Goal: Task Accomplishment & Management: Manage account settings

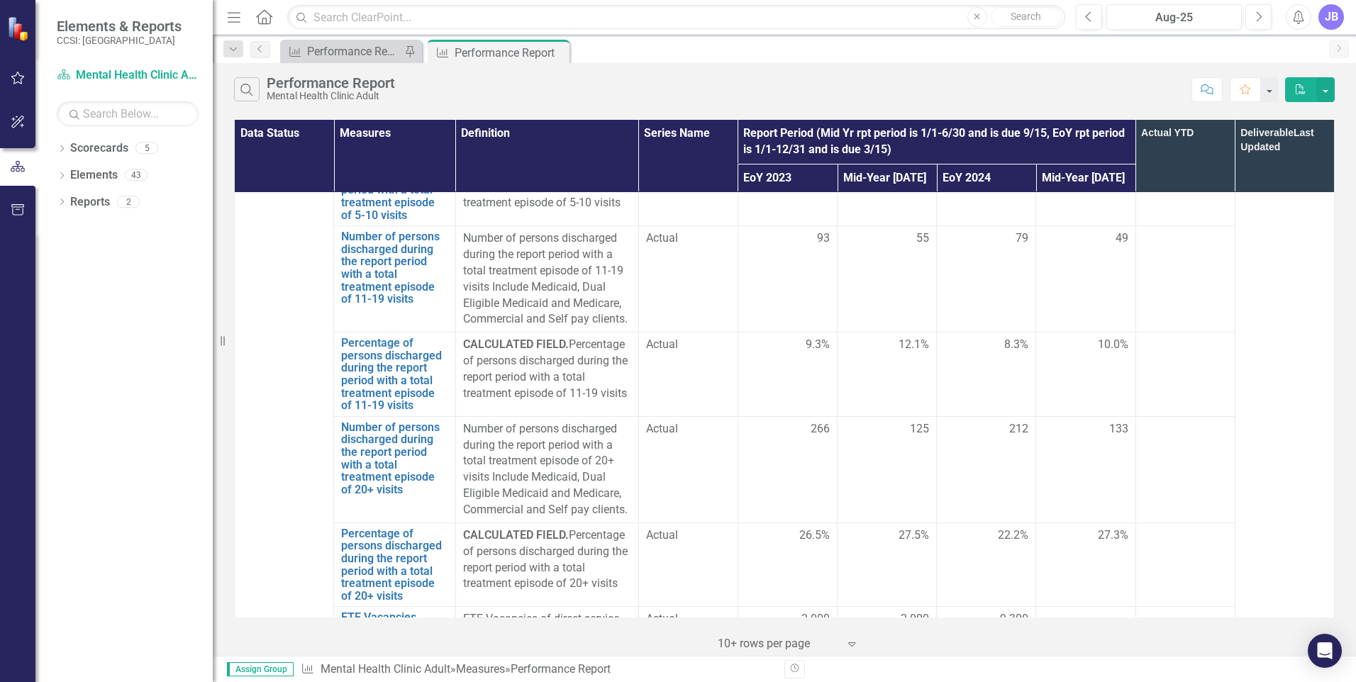
scroll to position [4172, 0]
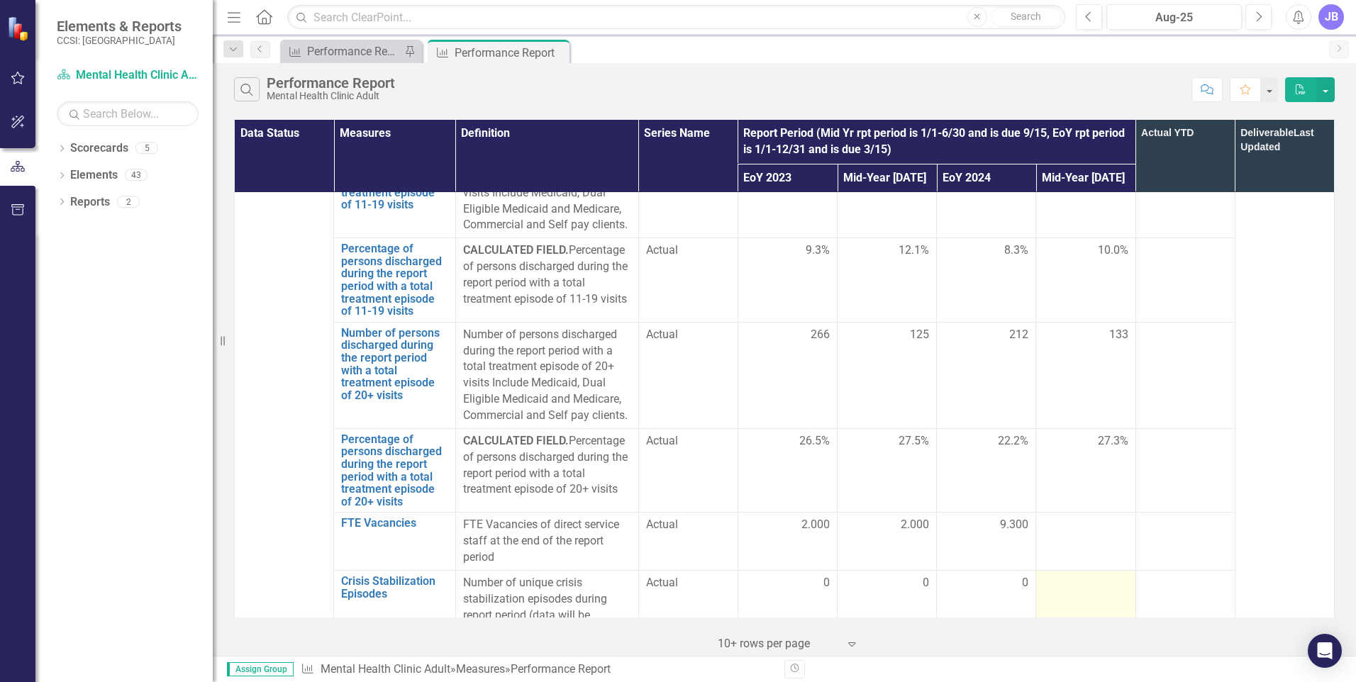
click at [1087, 575] on div at bounding box center [1085, 583] width 84 height 17
click at [1101, 575] on div at bounding box center [1085, 583] width 84 height 17
click at [1100, 575] on div at bounding box center [1085, 583] width 84 height 17
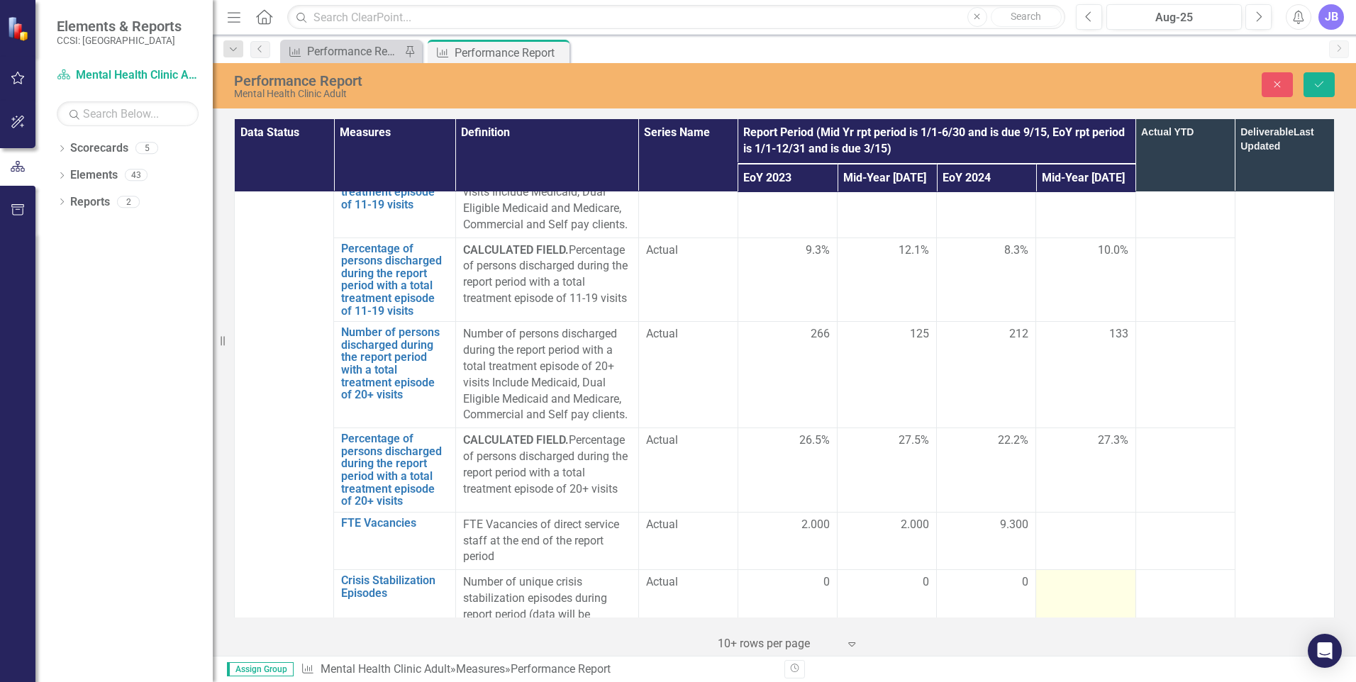
scroll to position [4172, 0]
click at [1094, 575] on input "number" at bounding box center [1085, 588] width 84 height 26
type input "0"
click at [1077, 518] on div at bounding box center [1085, 526] width 84 height 17
click at [1093, 518] on div at bounding box center [1085, 526] width 84 height 17
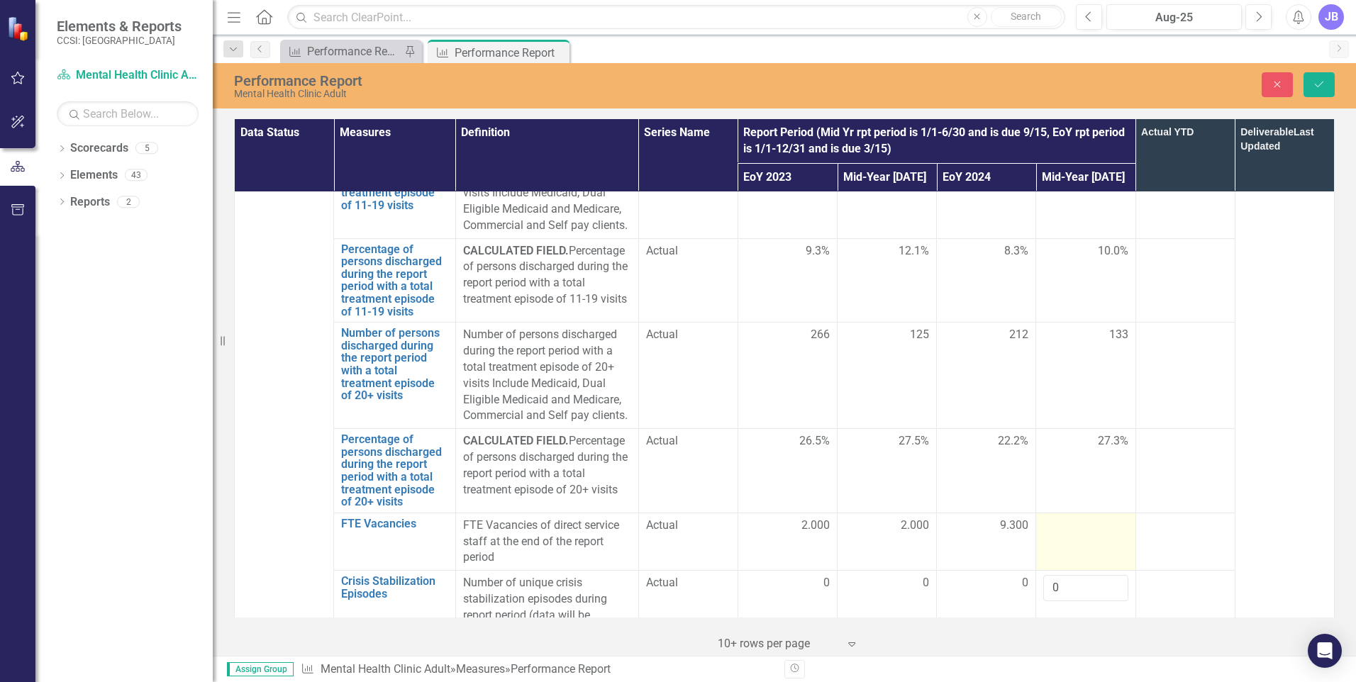
click at [1090, 518] on div at bounding box center [1085, 526] width 84 height 17
click at [1089, 518] on input "number" at bounding box center [1085, 531] width 84 height 26
type input "4"
click at [1154, 518] on div at bounding box center [1185, 526] width 84 height 17
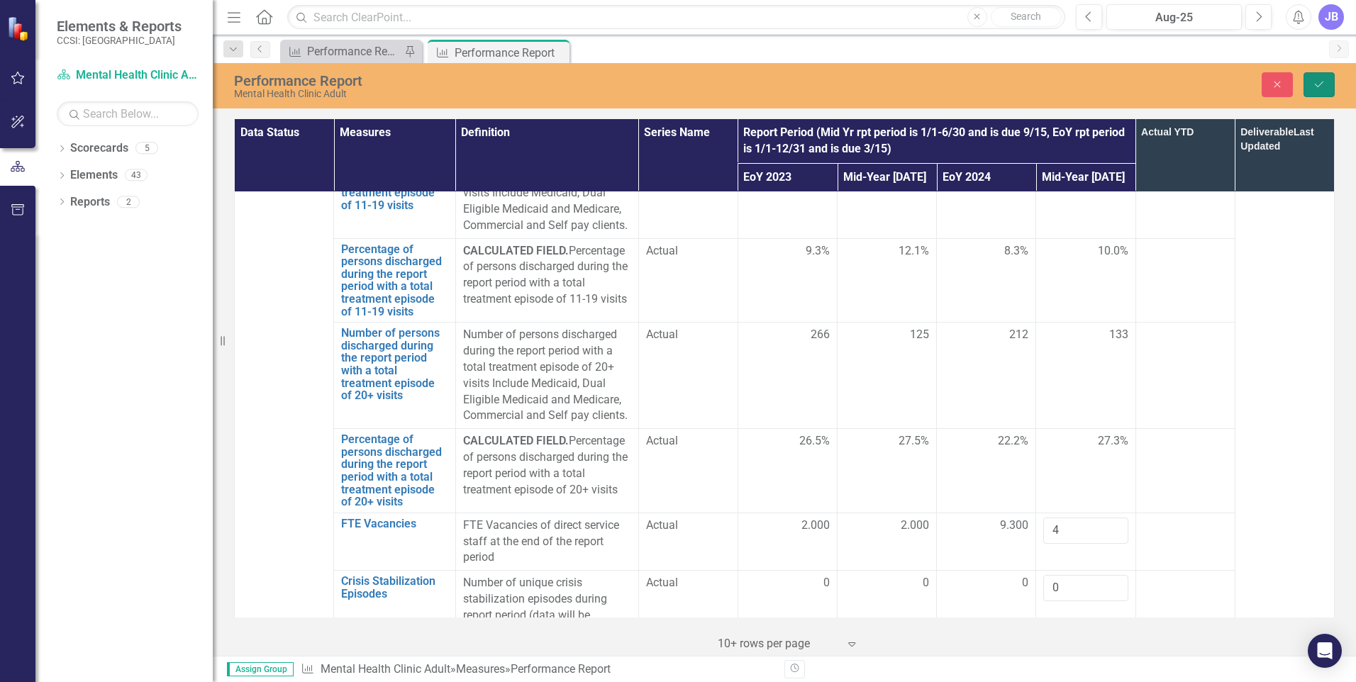
click at [1330, 87] on button "Save" at bounding box center [1318, 84] width 31 height 25
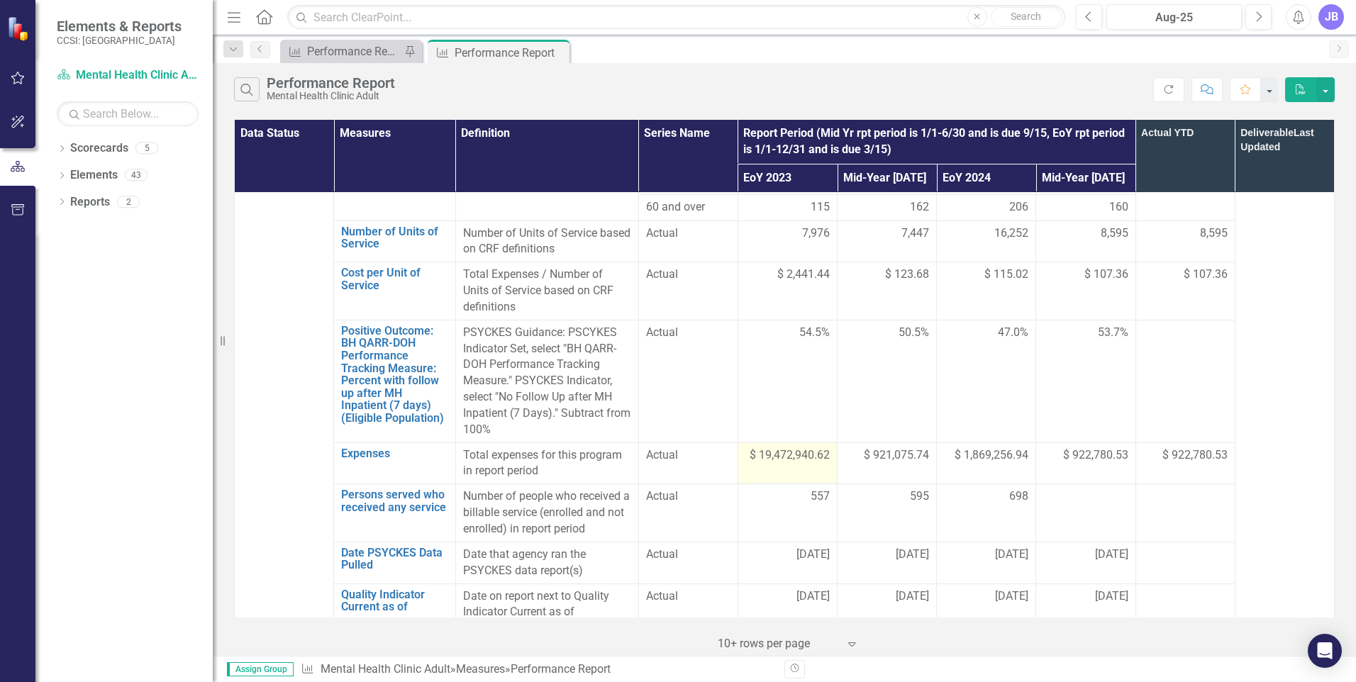
scroll to position [1064, 0]
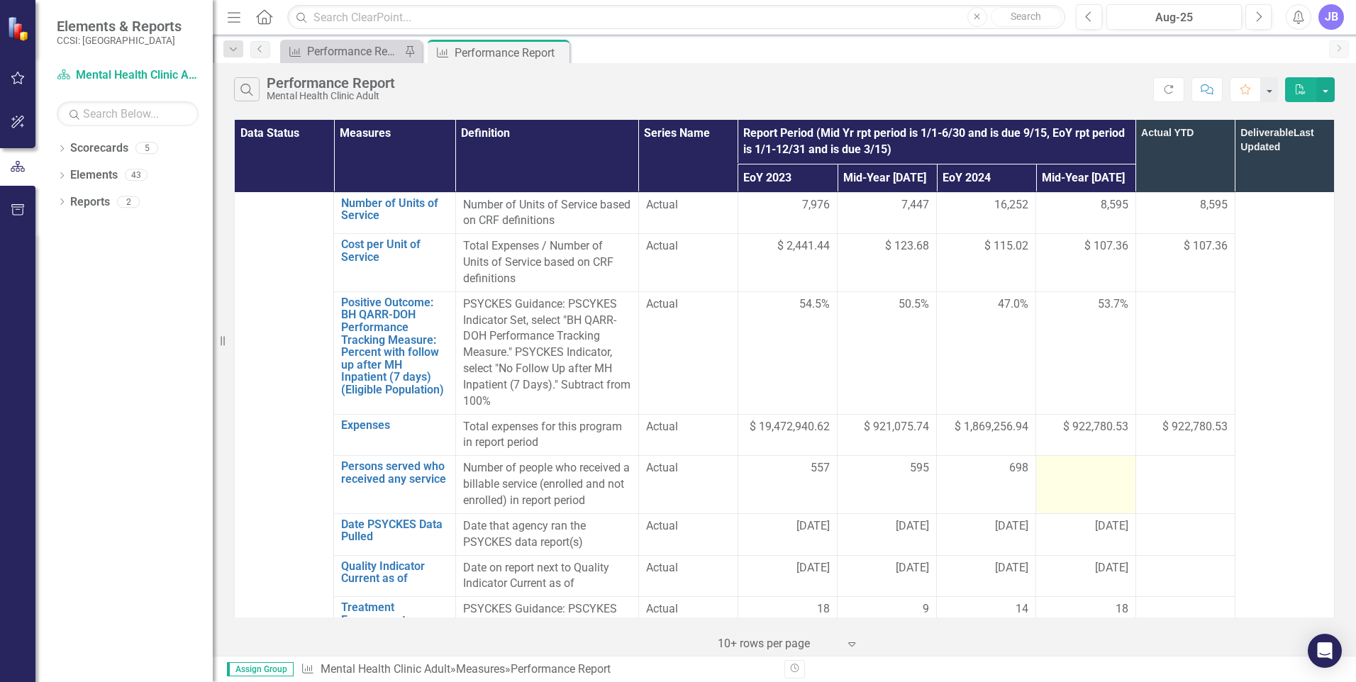
click at [1084, 460] on div at bounding box center [1085, 468] width 84 height 17
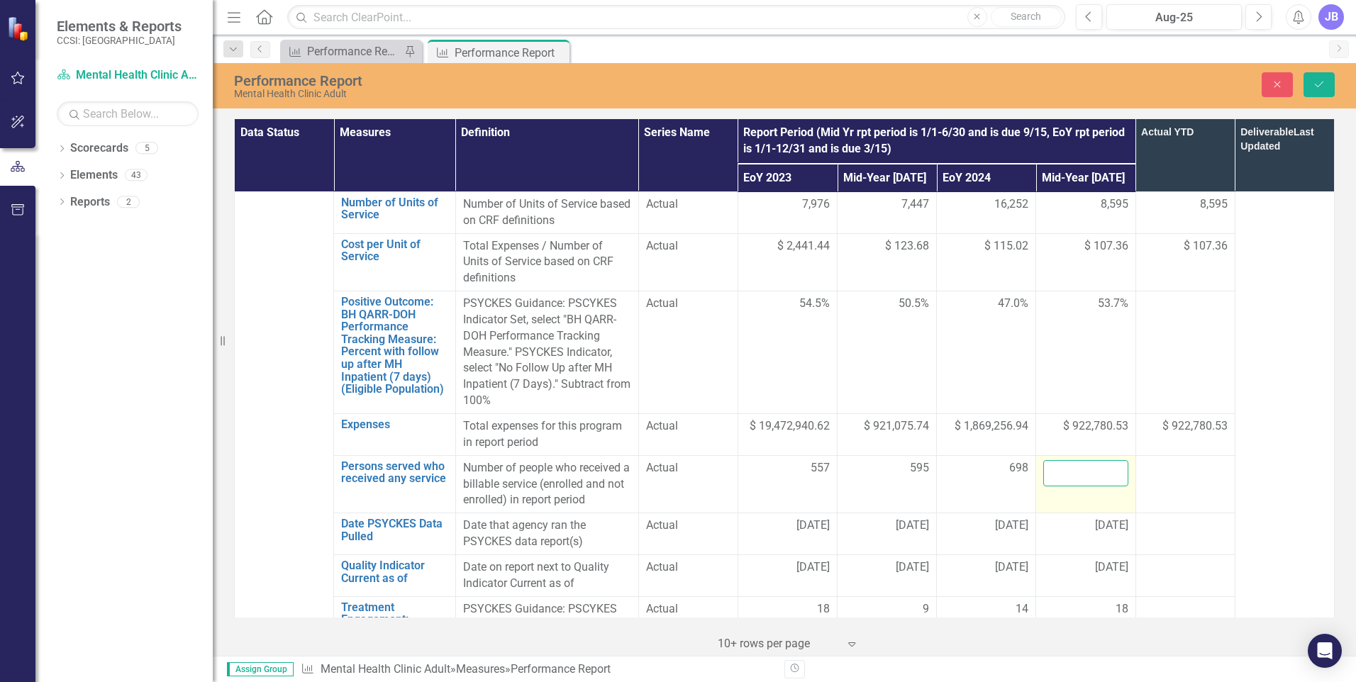
click at [1084, 460] on input "number" at bounding box center [1085, 473] width 84 height 26
type input "675"
click at [1200, 455] on td at bounding box center [1184, 484] width 99 height 58
click at [1319, 84] on icon "Save" at bounding box center [1319, 84] width 13 height 10
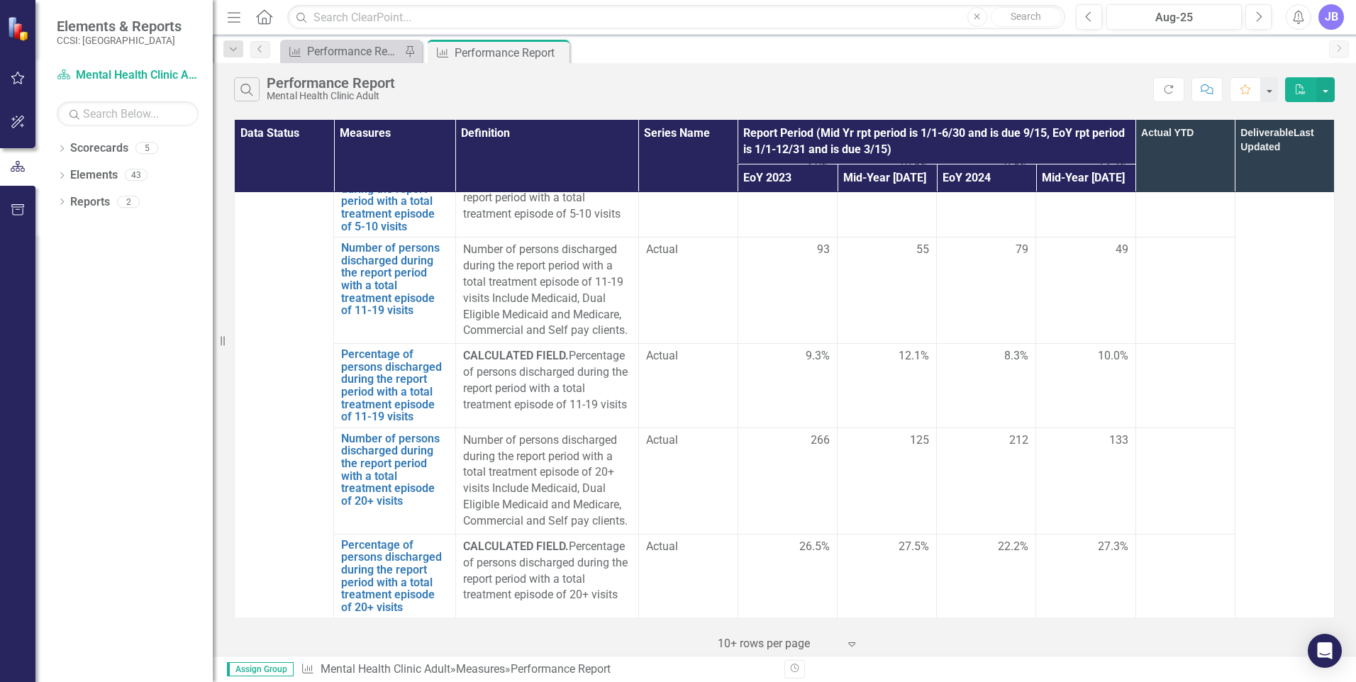
scroll to position [4172, 0]
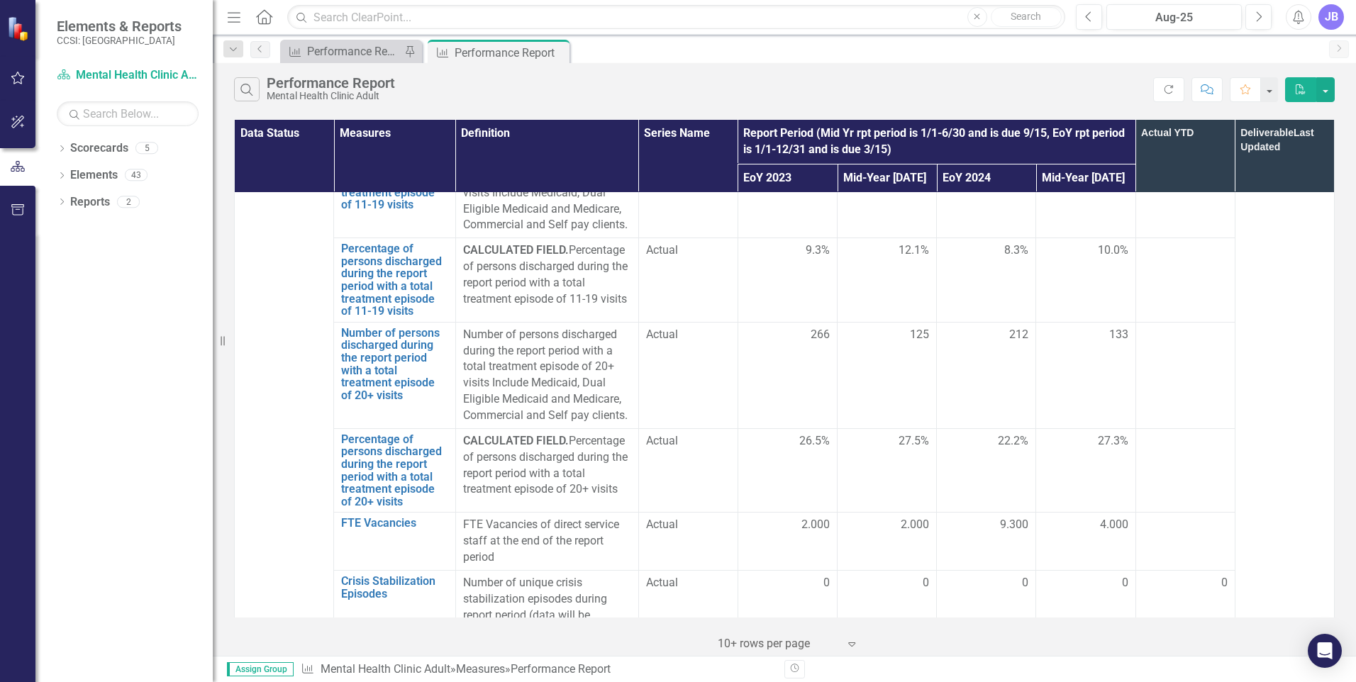
click at [1306, 87] on icon "PDF" at bounding box center [1300, 89] width 13 height 10
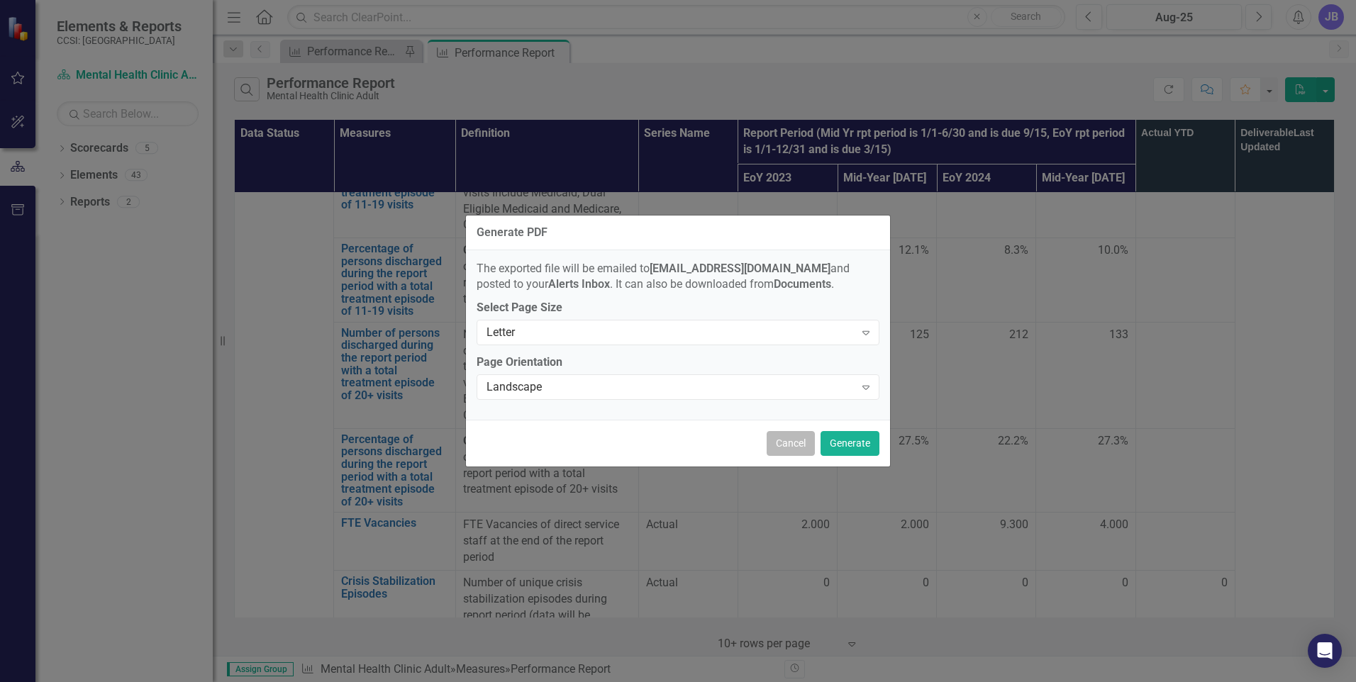
click at [810, 445] on button "Cancel" at bounding box center [791, 443] width 48 height 25
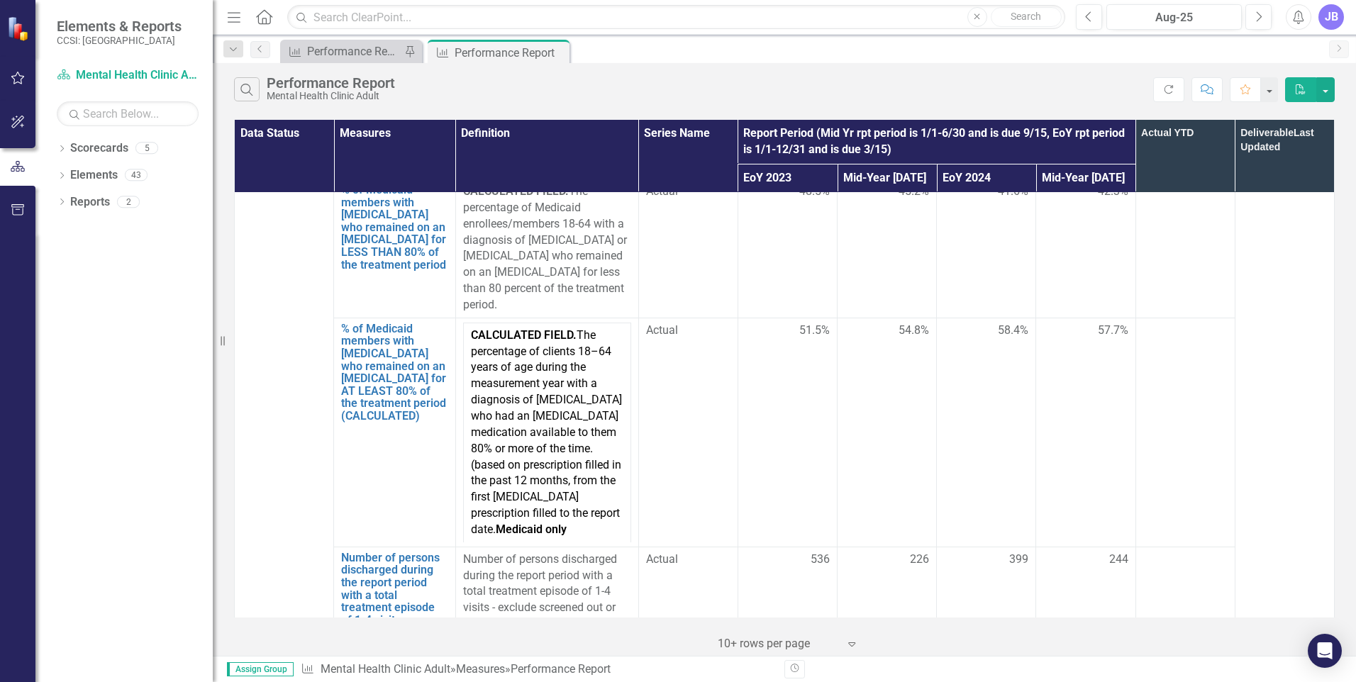
scroll to position [3038, 0]
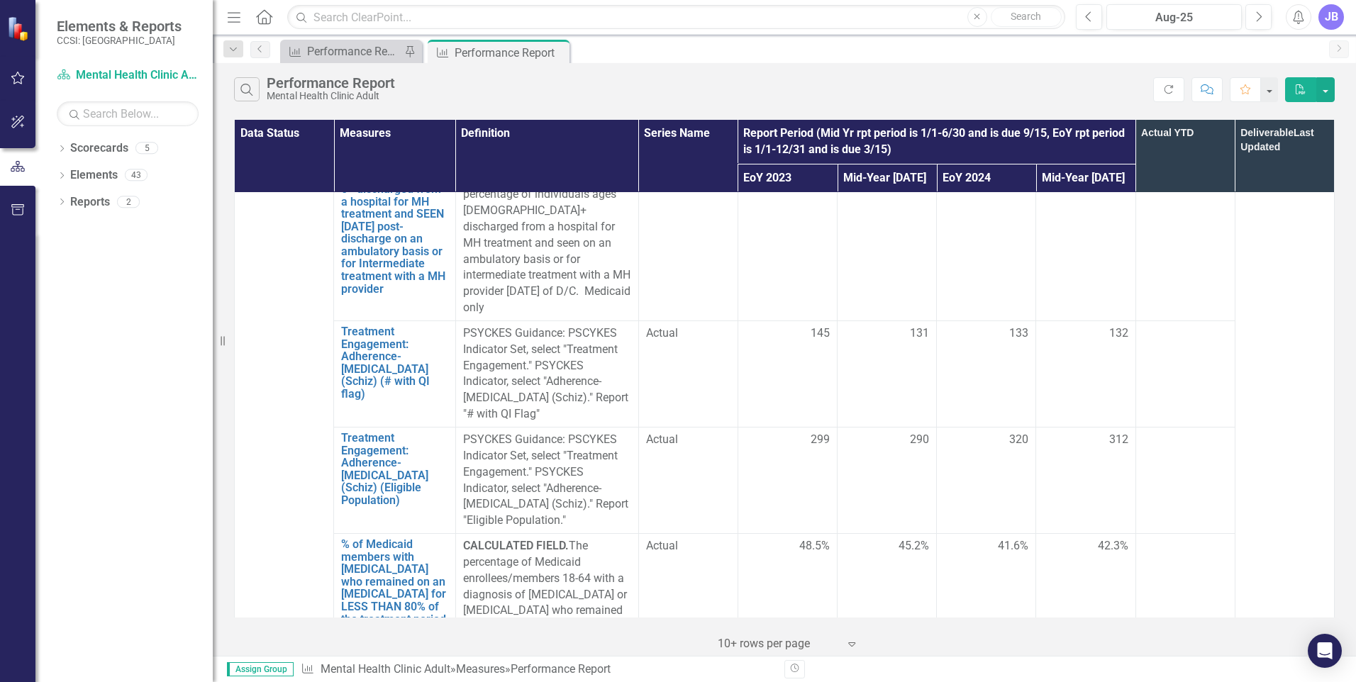
click at [272, 17] on icon at bounding box center [264, 16] width 16 height 15
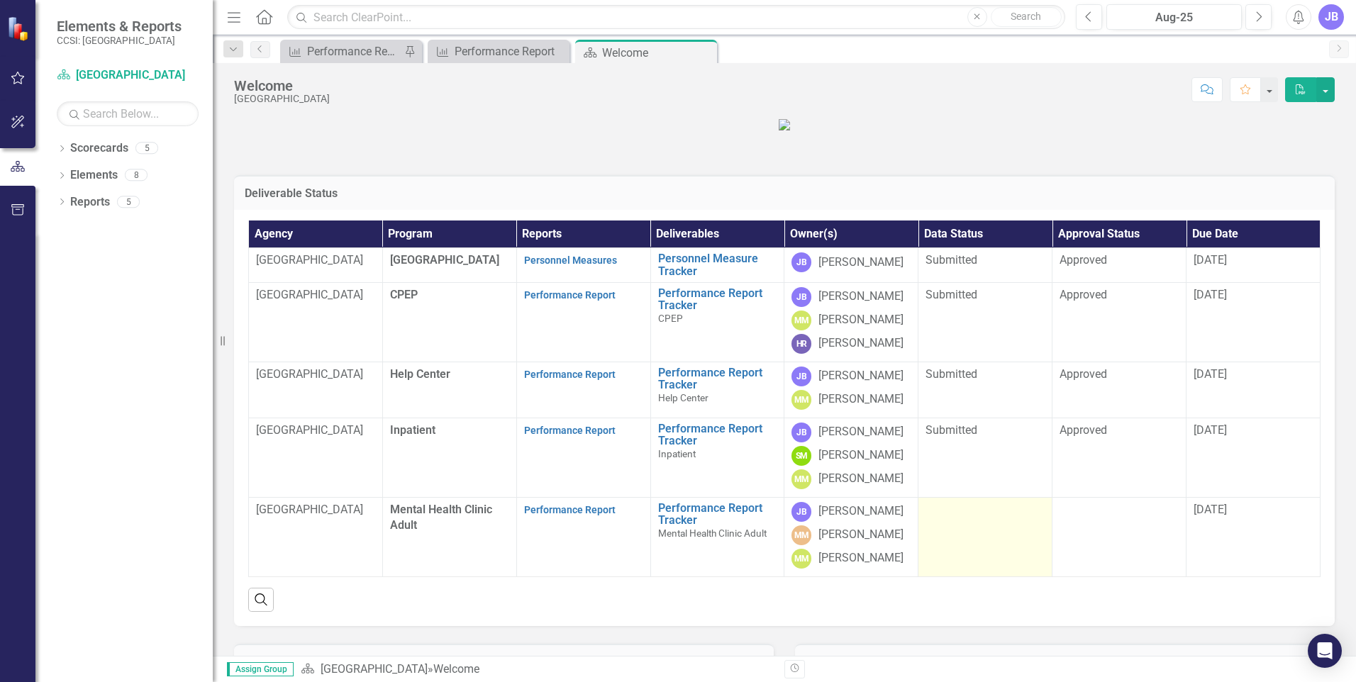
click at [977, 519] on div at bounding box center [984, 510] width 119 height 17
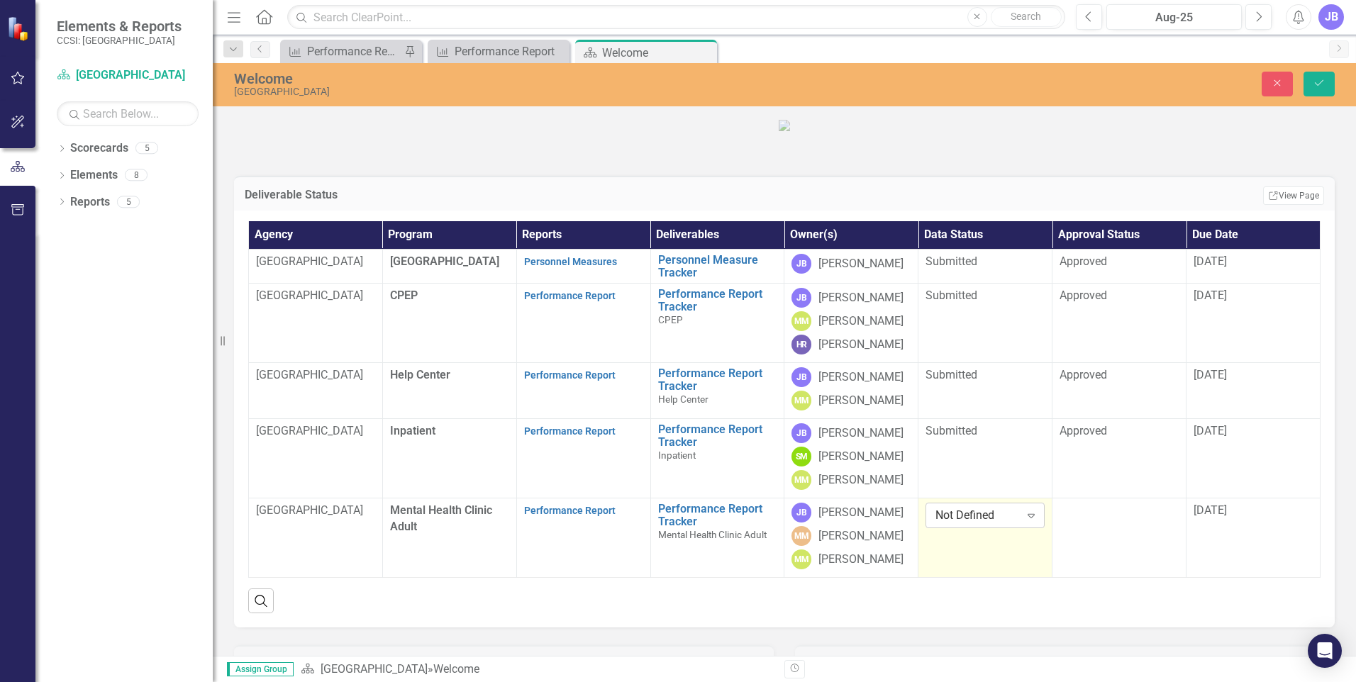
click at [1024, 521] on icon "Expand" at bounding box center [1031, 515] width 14 height 11
click at [964, 503] on div "Submitted" at bounding box center [980, 499] width 95 height 16
click at [1086, 578] on td at bounding box center [1119, 537] width 134 height 79
click at [1330, 78] on button "Save" at bounding box center [1318, 84] width 31 height 25
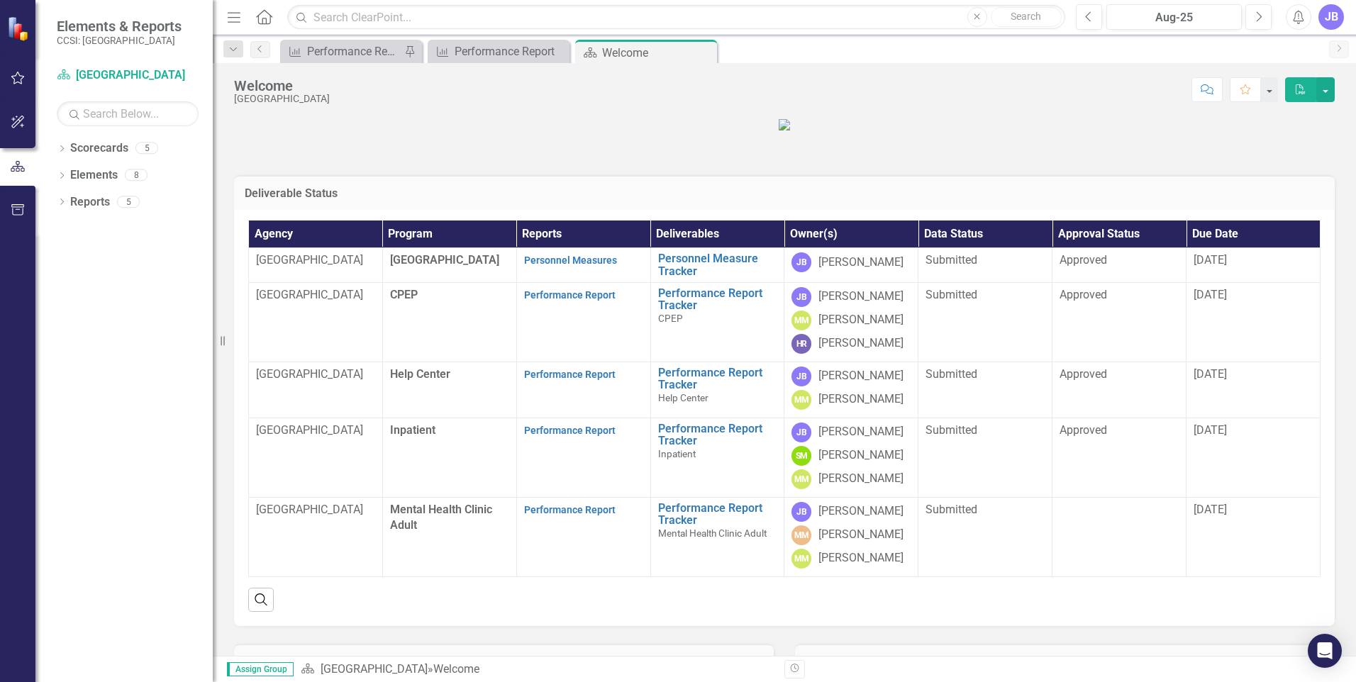
scroll to position [235, 0]
